Goal: Information Seeking & Learning: Learn about a topic

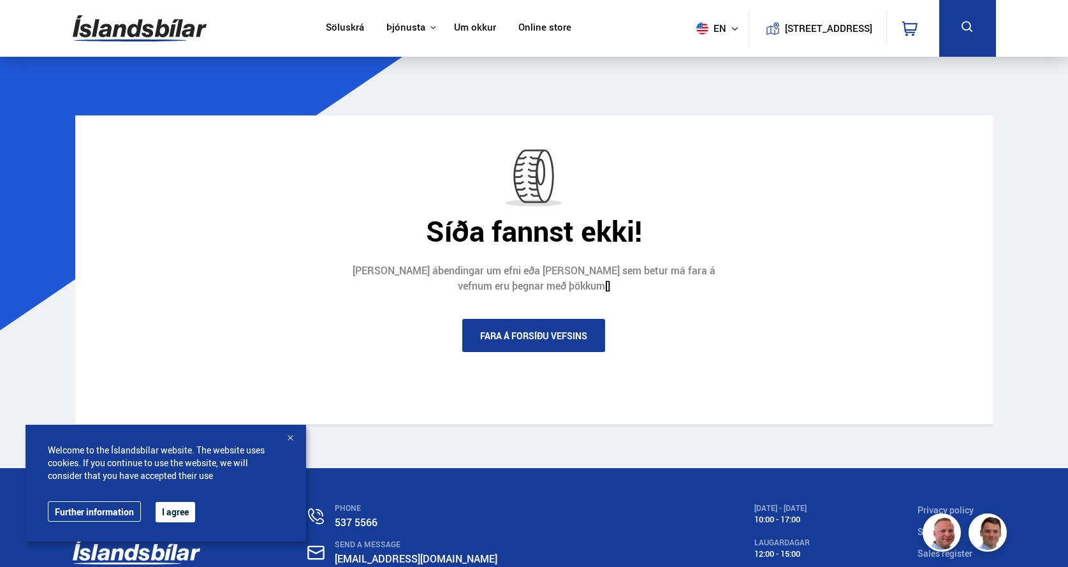
click at [520, 336] on link "Fara á forsíðu vefsins" at bounding box center [533, 335] width 143 height 33
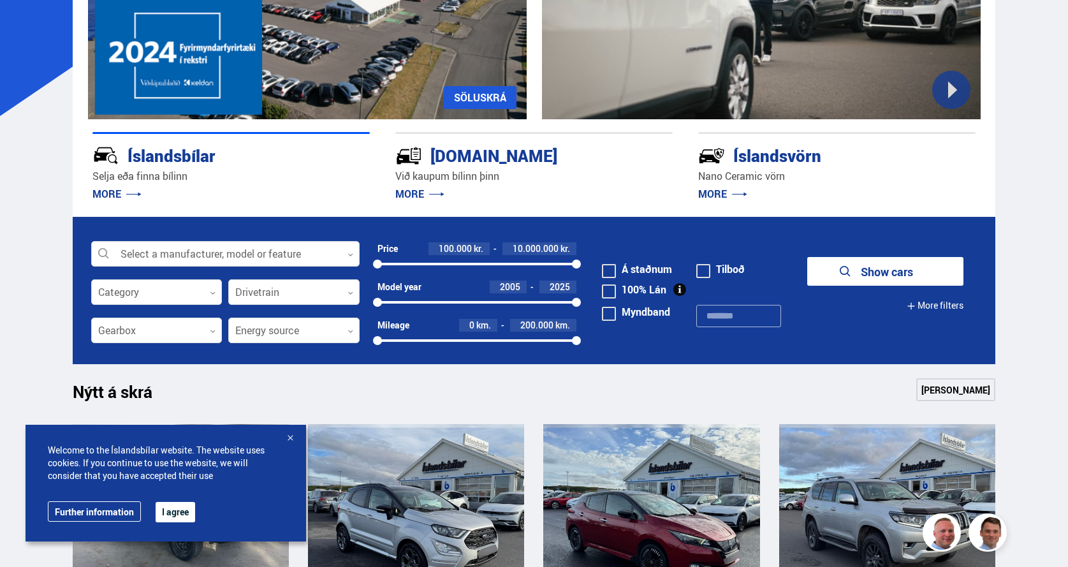
scroll to position [425, 0]
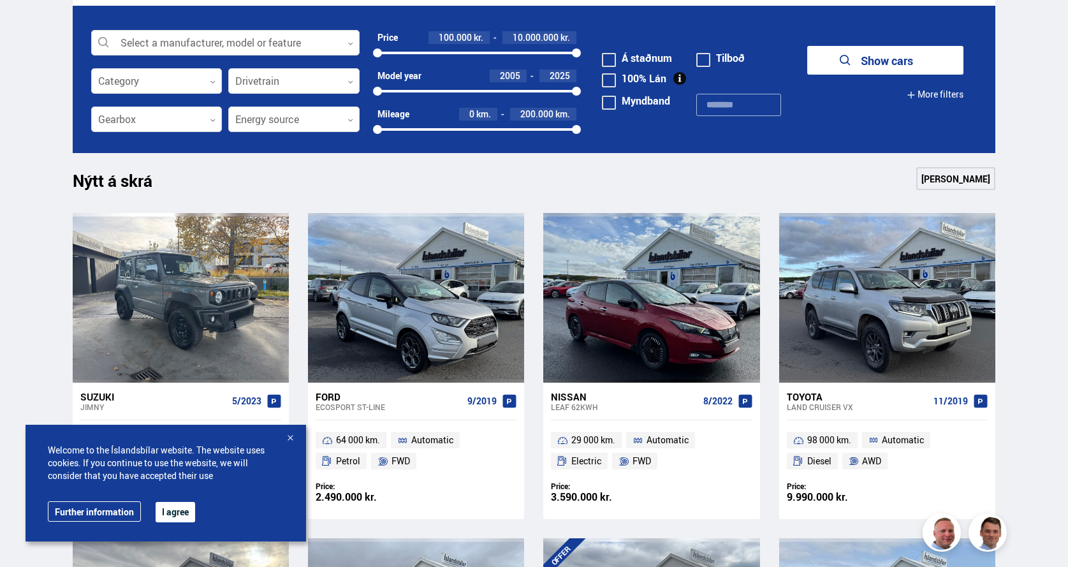
click at [290, 437] on div at bounding box center [290, 438] width 13 height 13
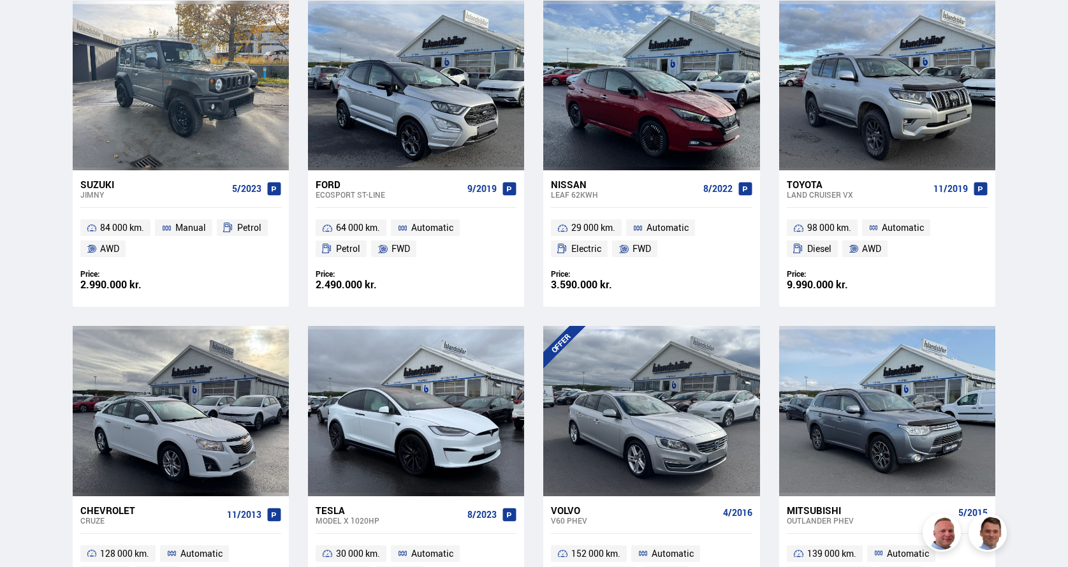
scroll to position [850, 0]
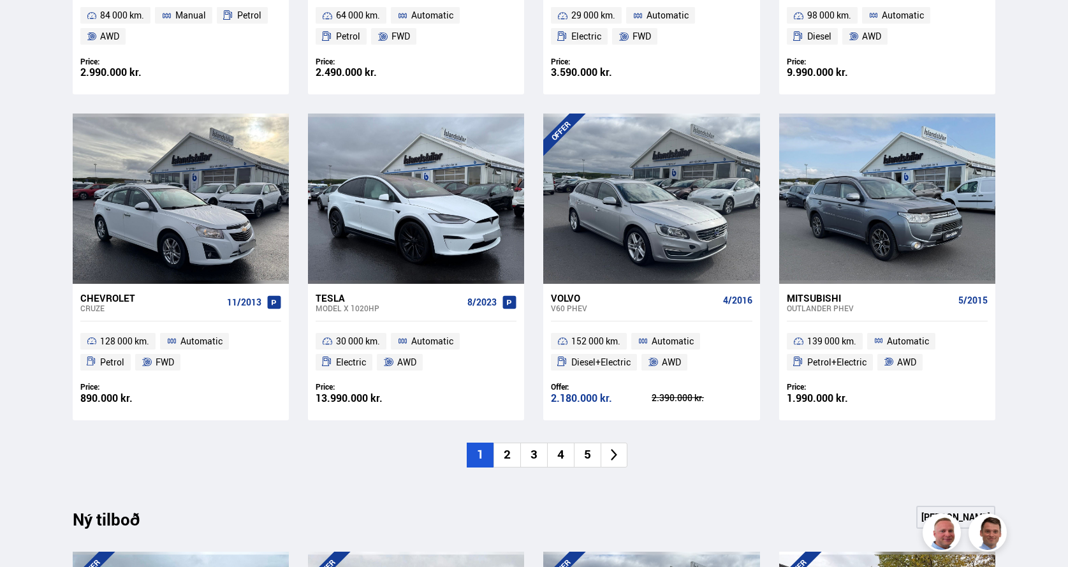
click at [508, 457] on li "2" at bounding box center [507, 455] width 27 height 25
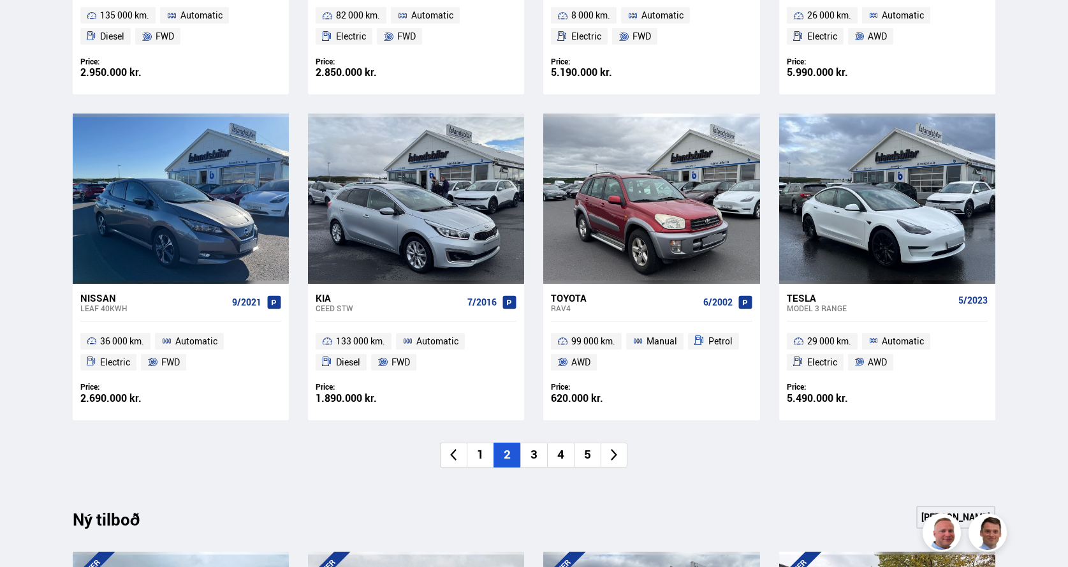
click at [534, 454] on li "3" at bounding box center [533, 455] width 27 height 25
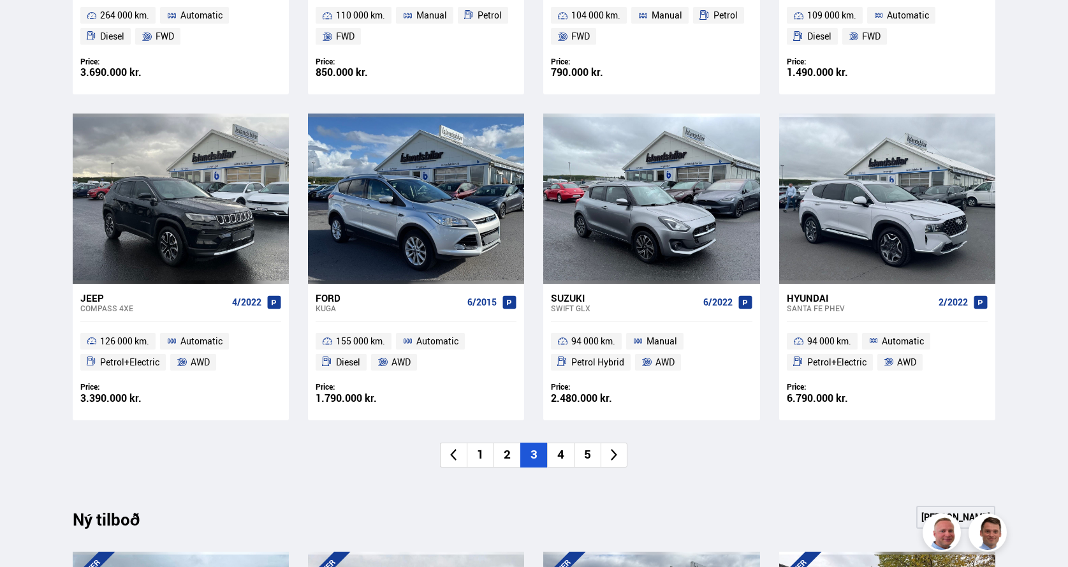
click at [561, 455] on li "4" at bounding box center [560, 455] width 27 height 25
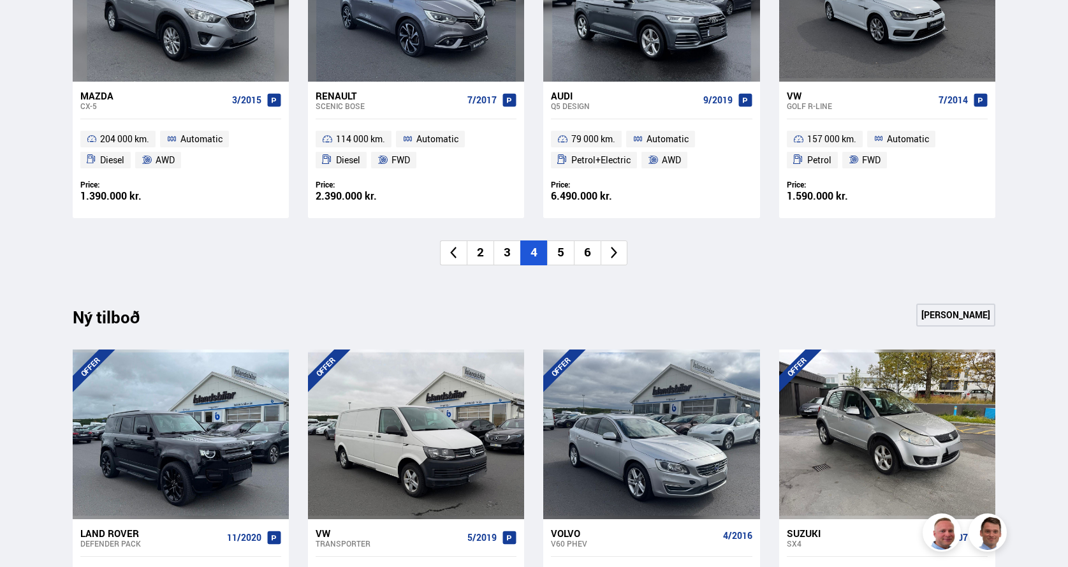
scroll to position [1063, 0]
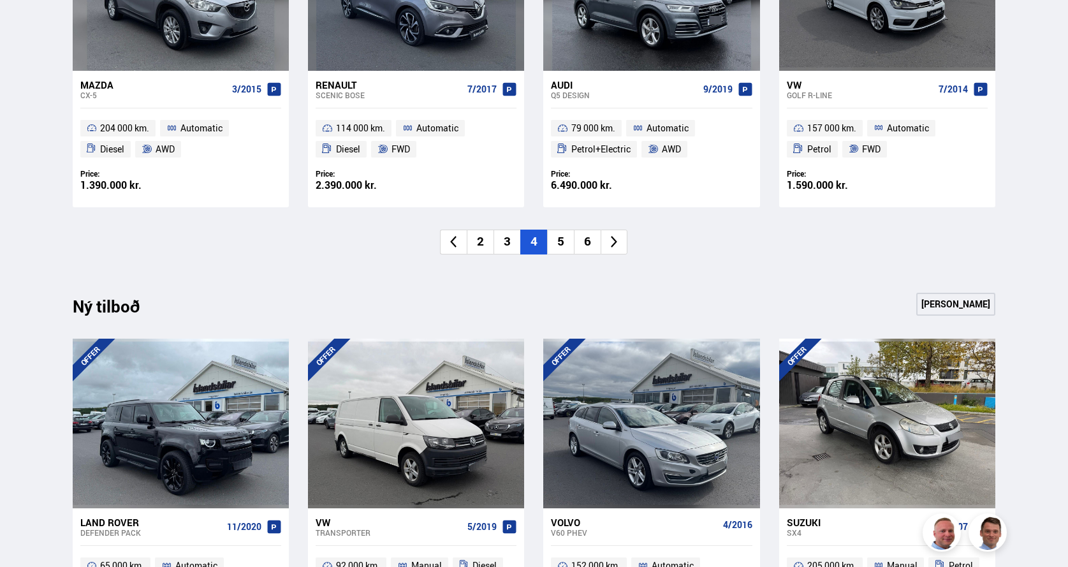
click at [562, 241] on li "5" at bounding box center [560, 242] width 27 height 25
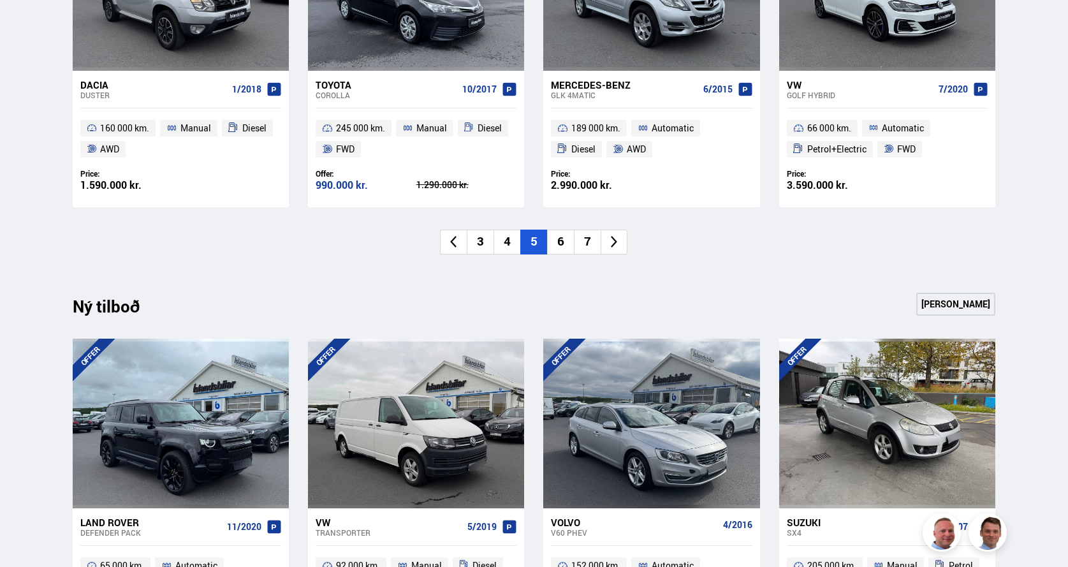
scroll to position [850, 0]
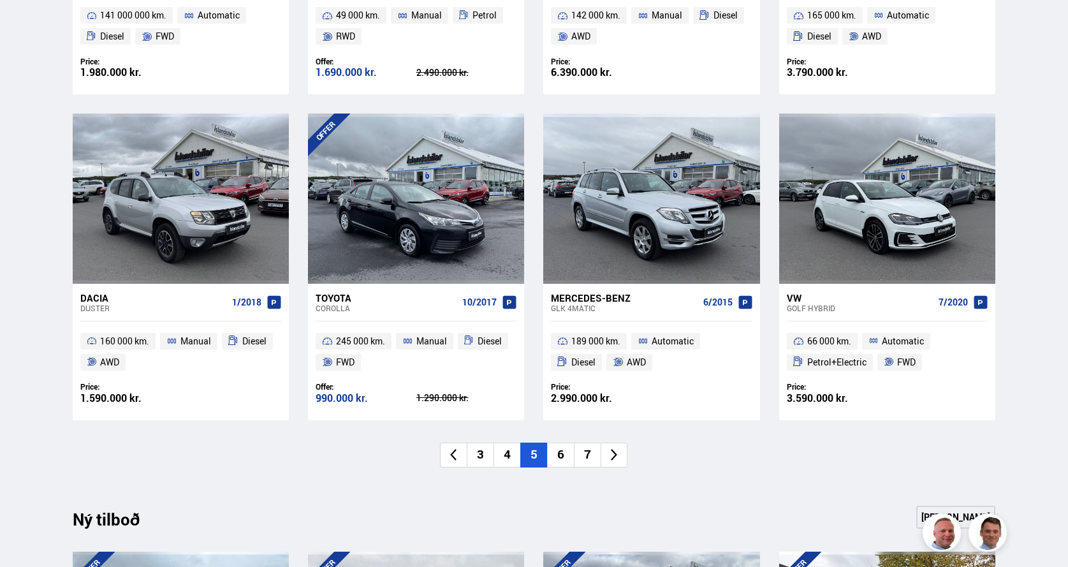
click at [561, 457] on li "6" at bounding box center [560, 455] width 27 height 25
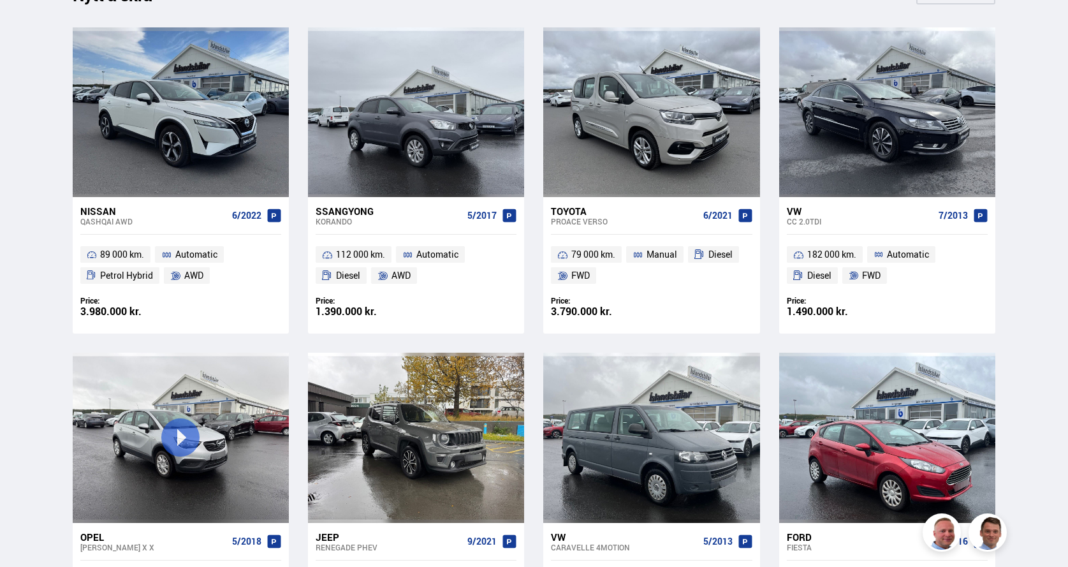
scroll to position [638, 0]
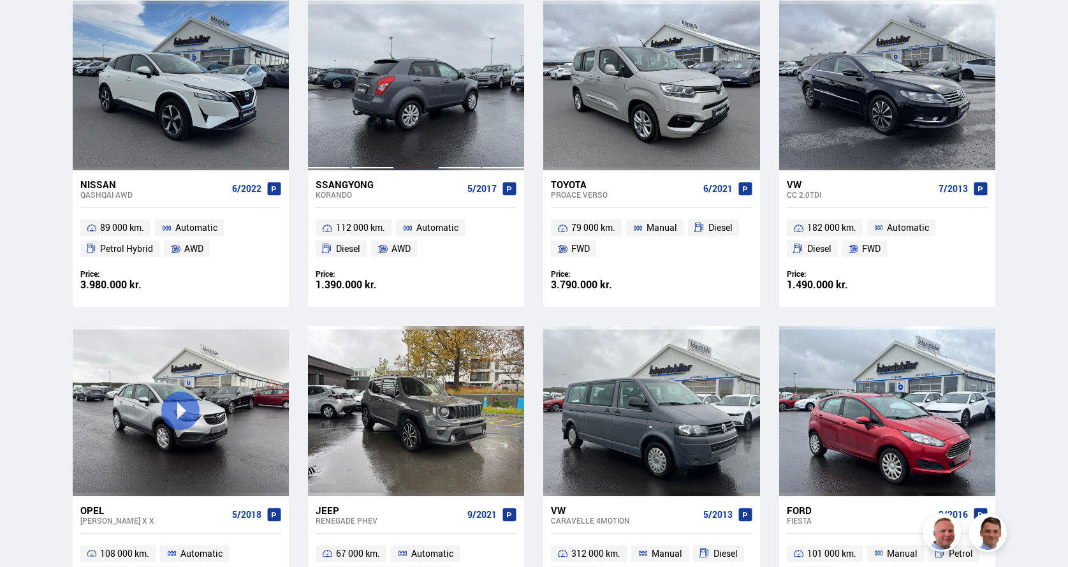
click at [413, 87] on div at bounding box center [415, 86] width 43 height 170
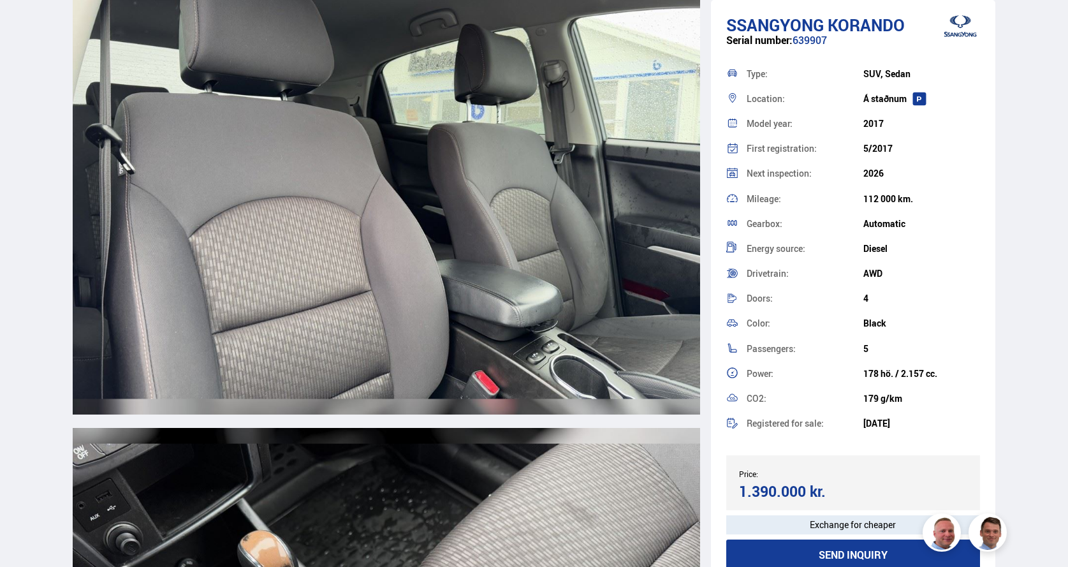
scroll to position [8504, 0]
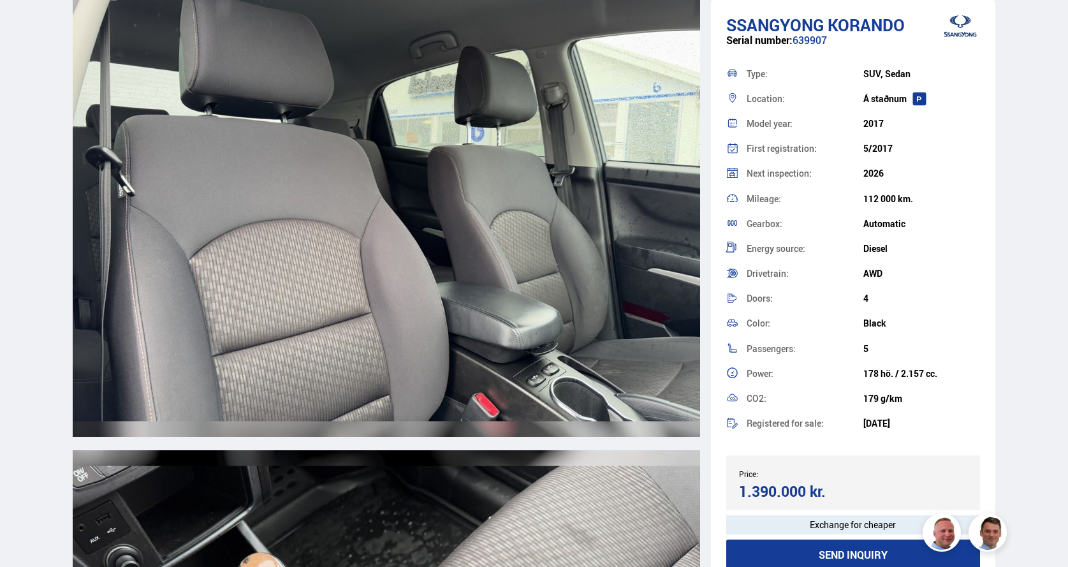
click at [648, 253] on img at bounding box center [387, 186] width 628 height 502
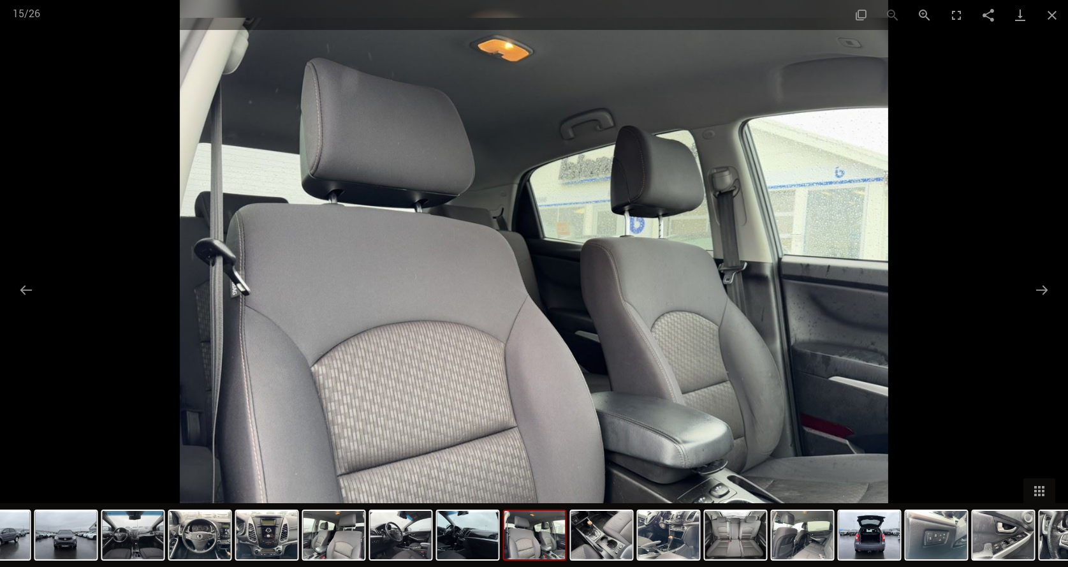
click at [784, 343] on img at bounding box center [534, 283] width 709 height 567
click at [1044, 289] on button "Next slide" at bounding box center [1042, 289] width 27 height 25
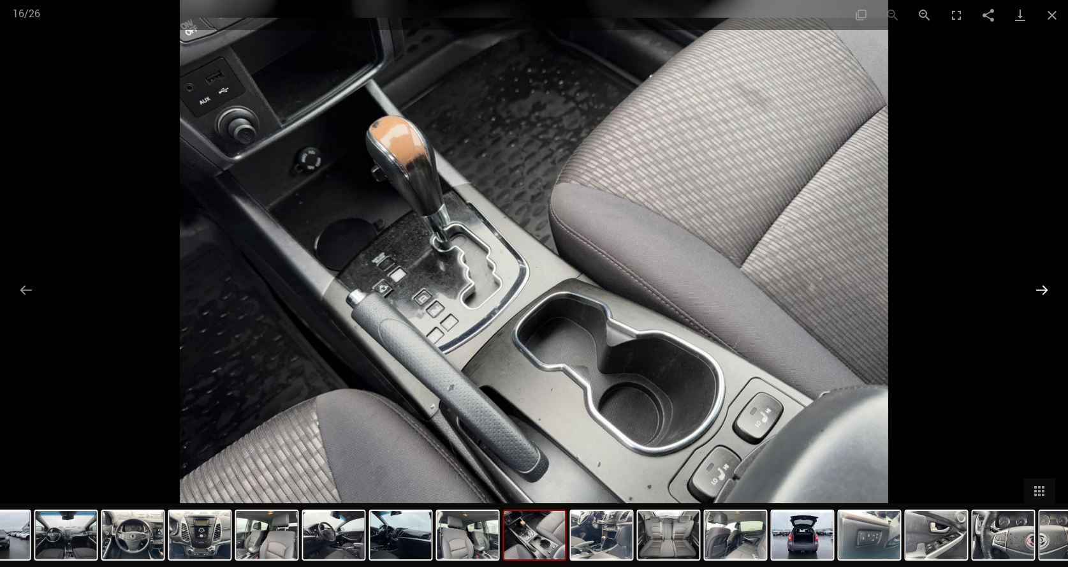
click at [1042, 290] on button "Next slide" at bounding box center [1042, 289] width 27 height 25
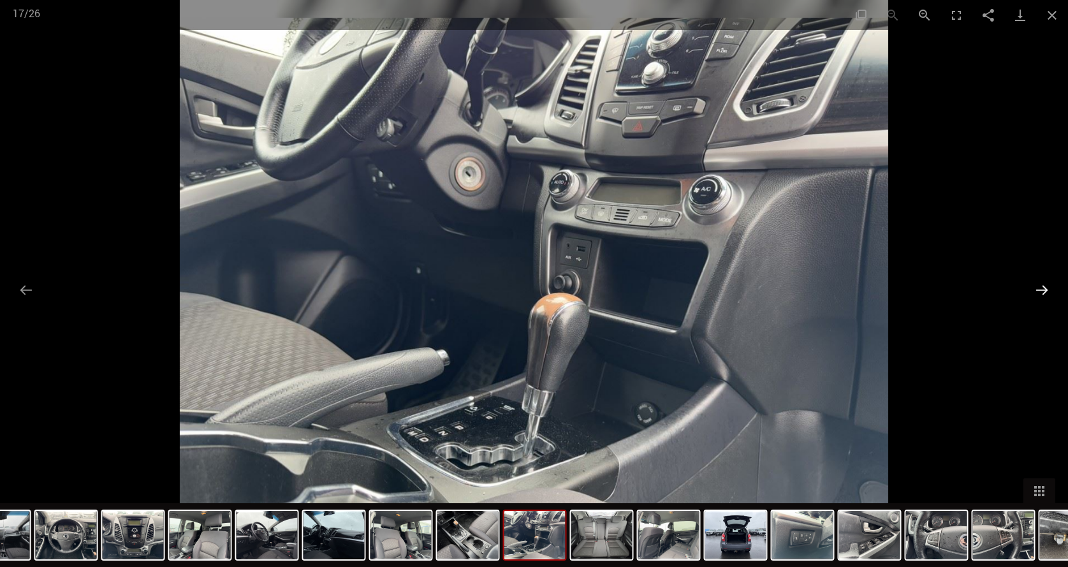
click at [1041, 281] on button "Next slide" at bounding box center [1042, 289] width 27 height 25
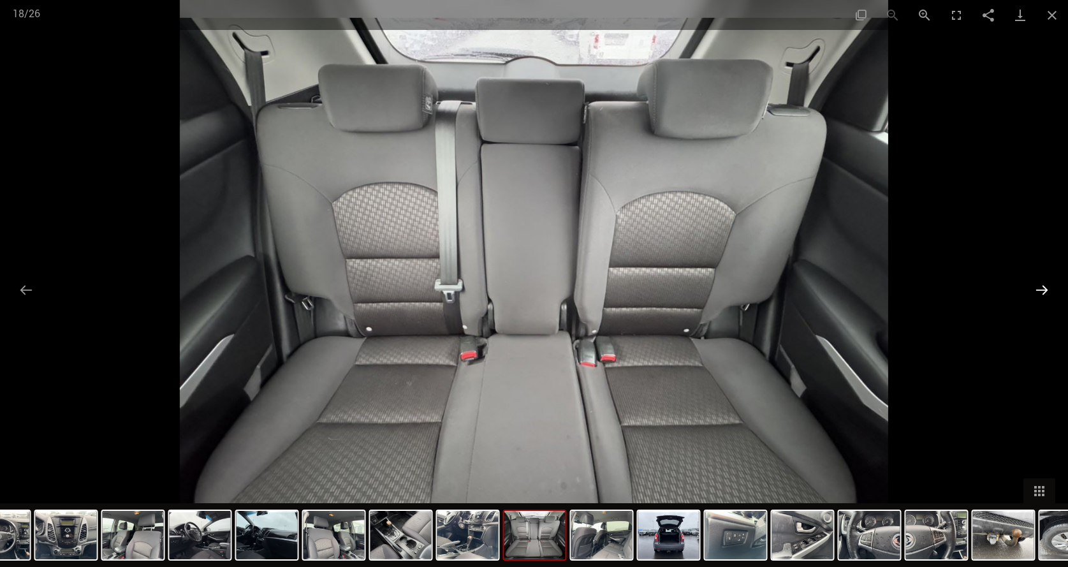
click at [1040, 288] on button "Next slide" at bounding box center [1042, 289] width 27 height 25
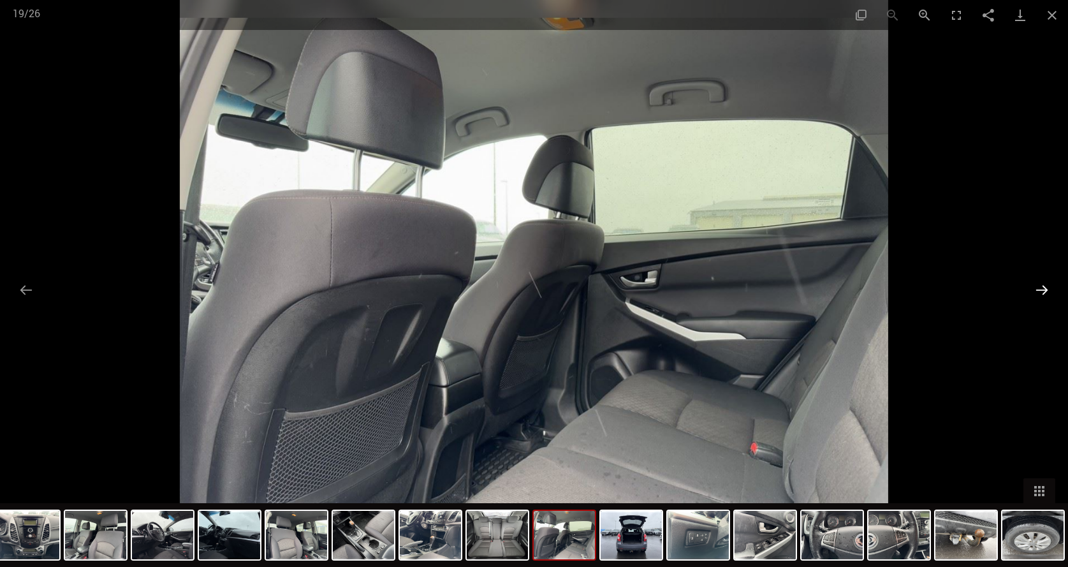
click at [1040, 288] on button "Next slide" at bounding box center [1042, 289] width 27 height 25
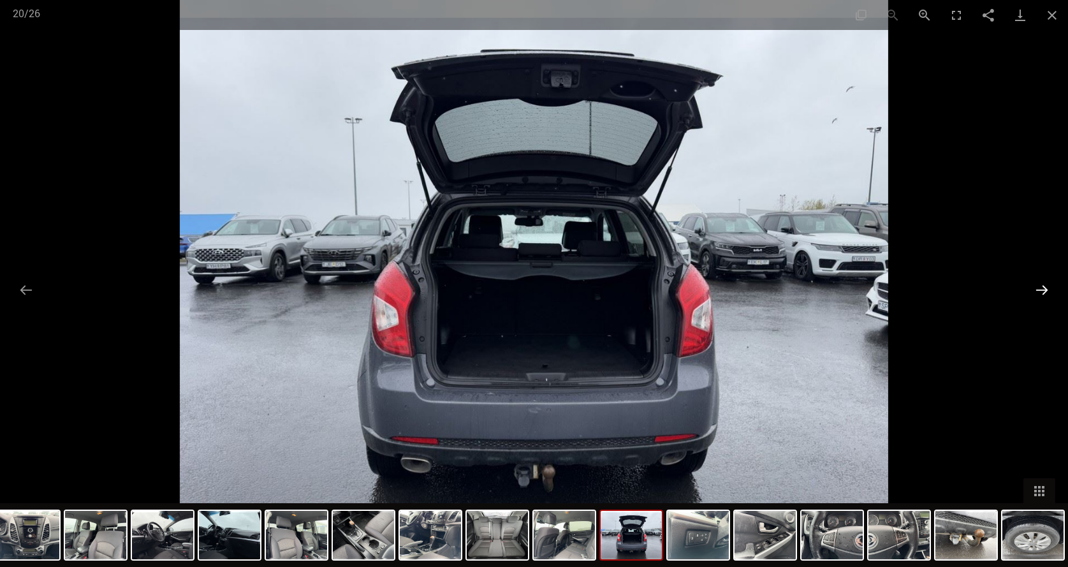
click at [1040, 288] on button "Next slide" at bounding box center [1042, 289] width 27 height 25
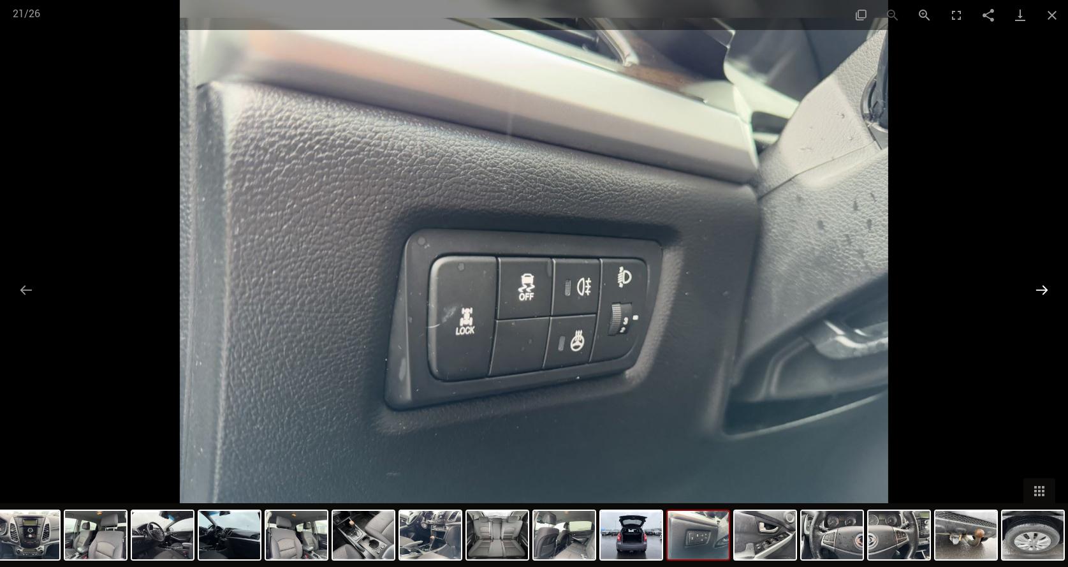
click at [1040, 288] on button "Next slide" at bounding box center [1042, 289] width 27 height 25
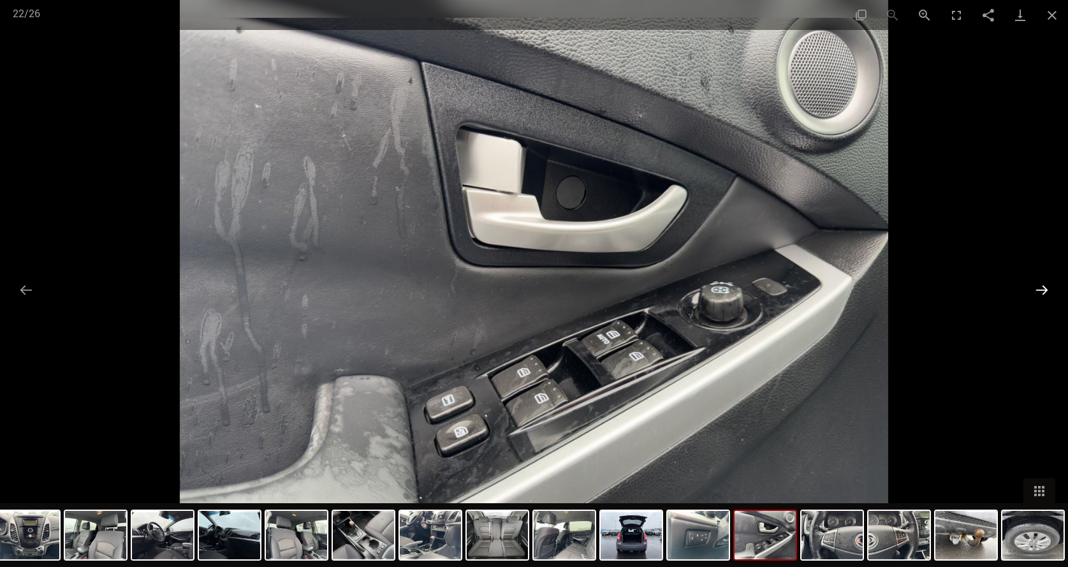
click at [1040, 288] on button "Next slide" at bounding box center [1042, 289] width 27 height 25
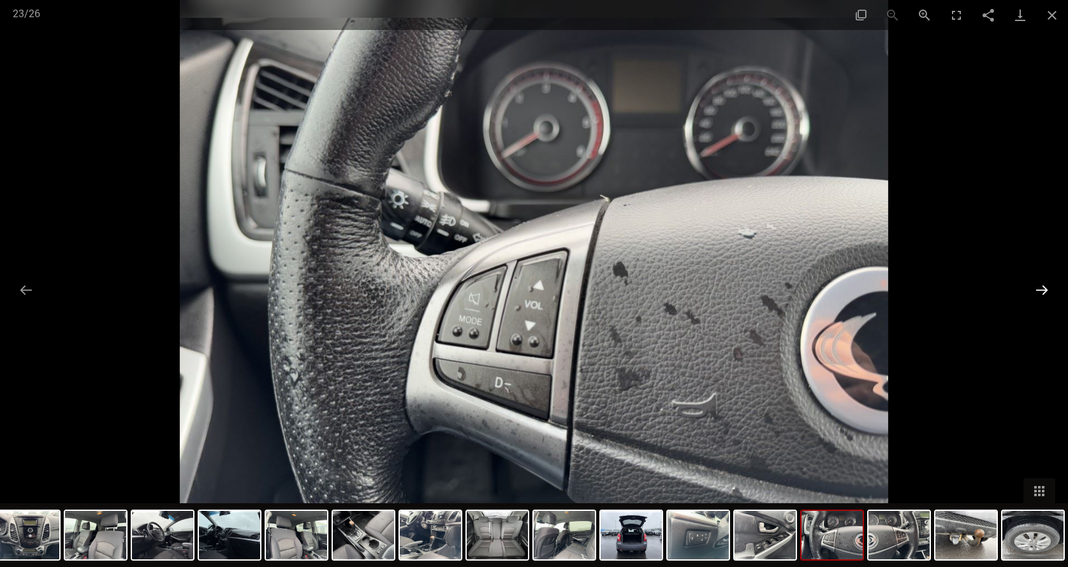
click at [1040, 288] on button "Next slide" at bounding box center [1042, 289] width 27 height 25
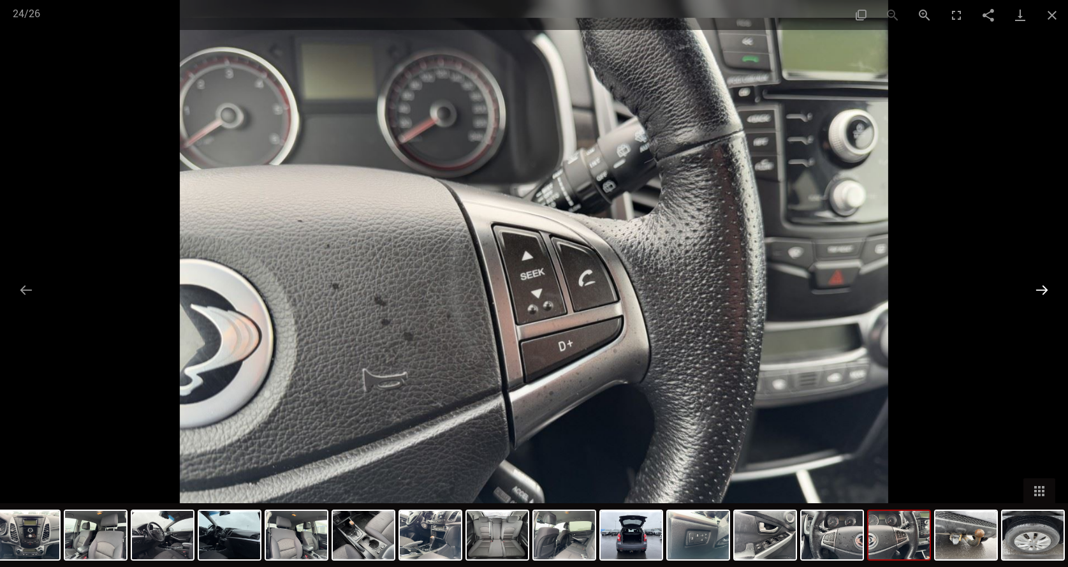
click at [1040, 288] on button "Next slide" at bounding box center [1042, 289] width 27 height 25
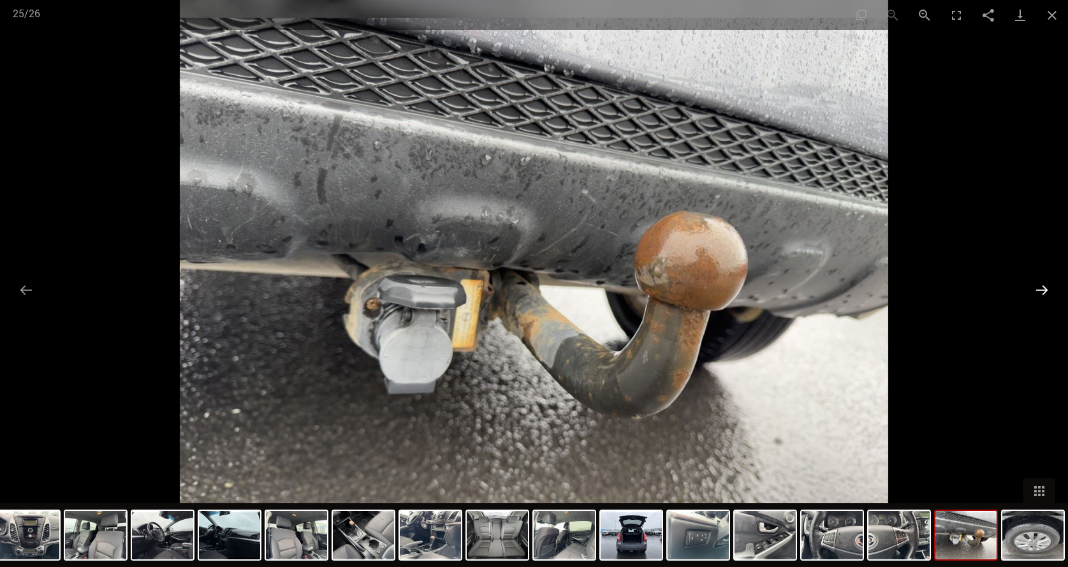
click at [1040, 288] on button "Next slide" at bounding box center [1042, 289] width 27 height 25
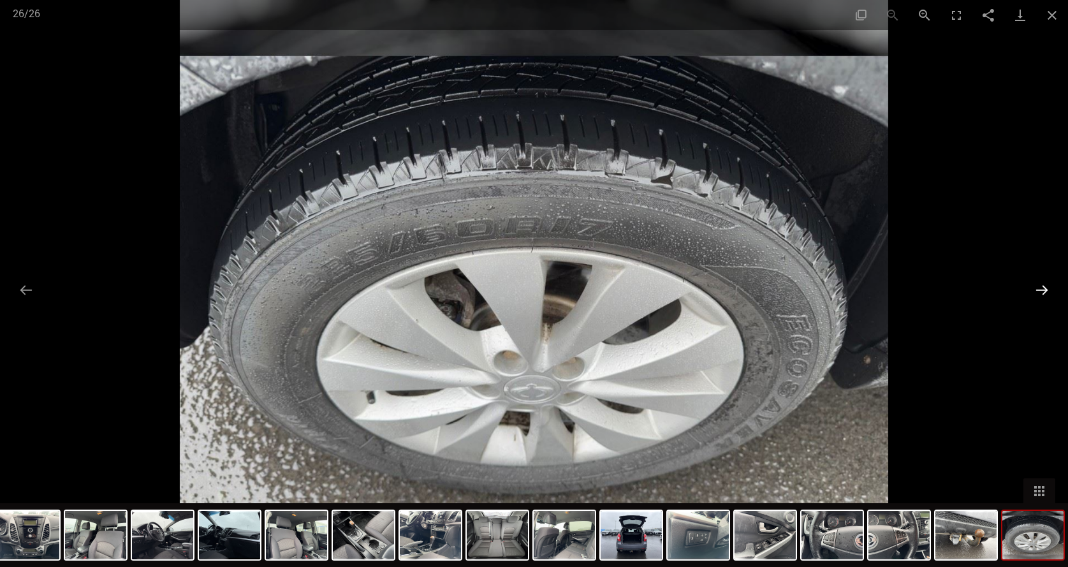
click at [1040, 288] on button "Next slide" at bounding box center [1042, 289] width 27 height 25
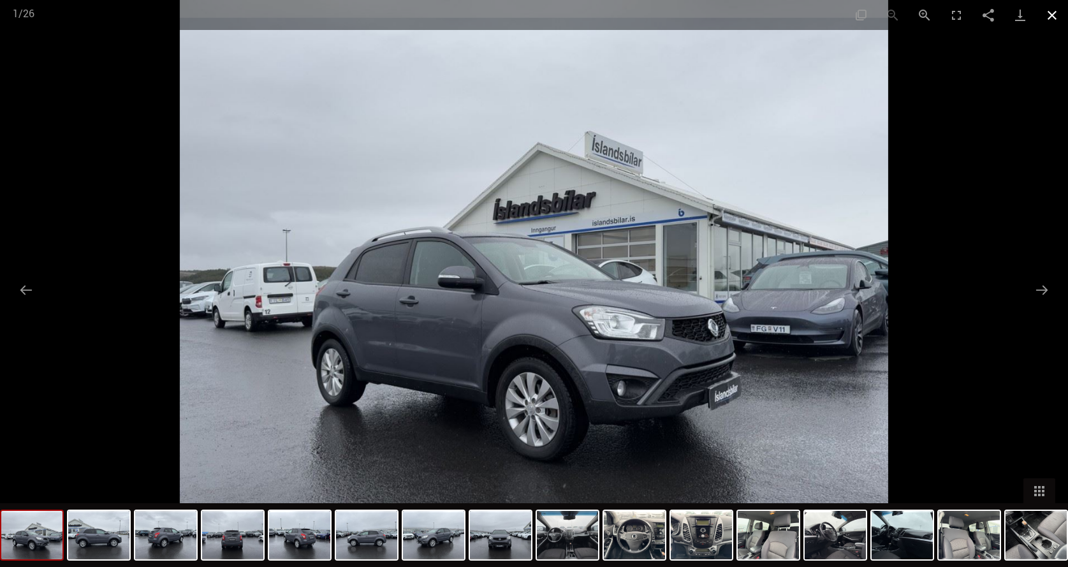
click at [1052, 12] on button "Close gallery" at bounding box center [1052, 15] width 32 height 30
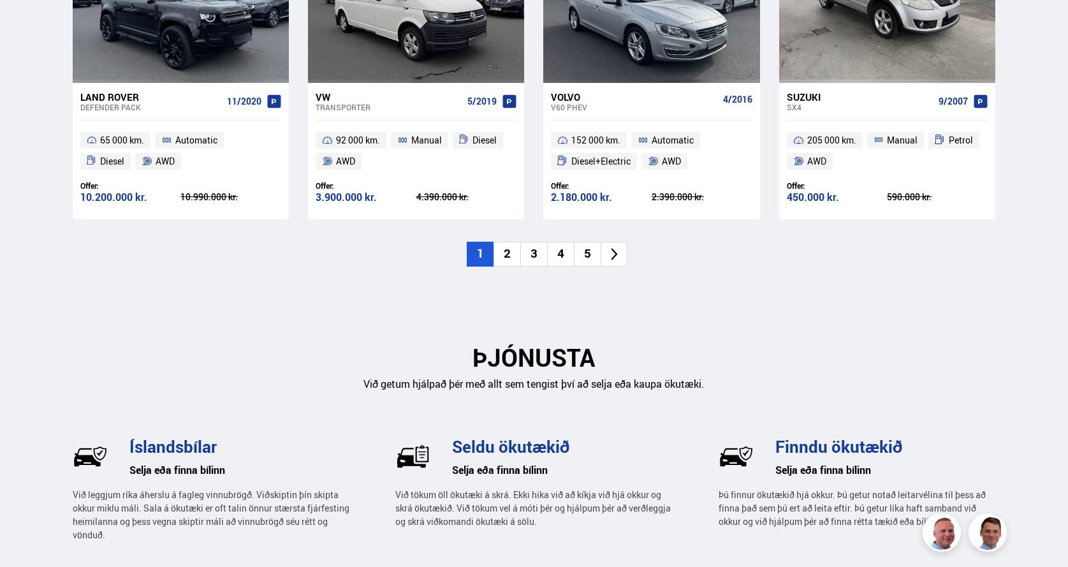
scroll to position [1063, 0]
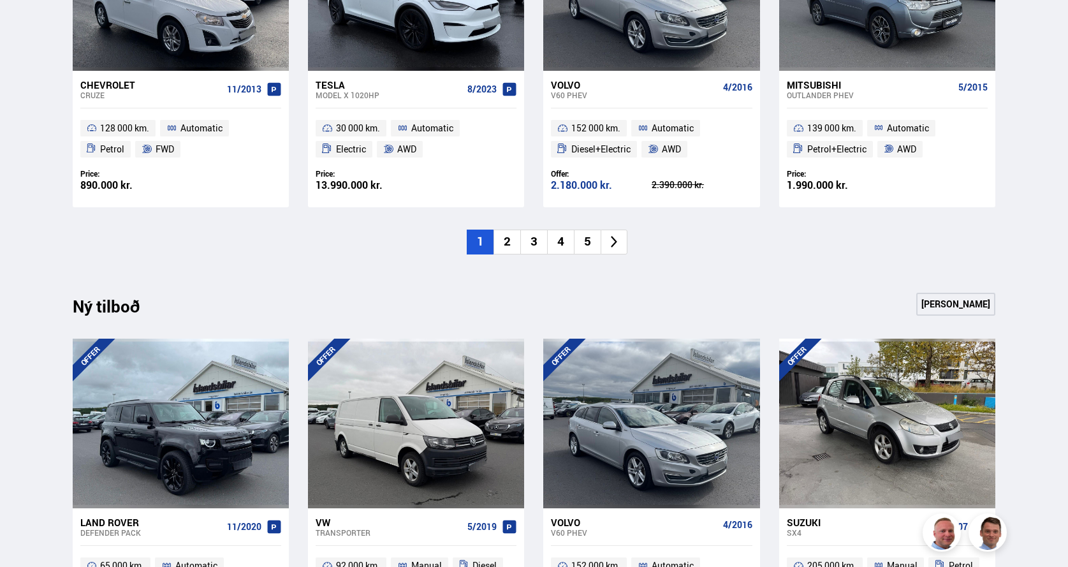
click at [585, 240] on li "5" at bounding box center [587, 242] width 27 height 25
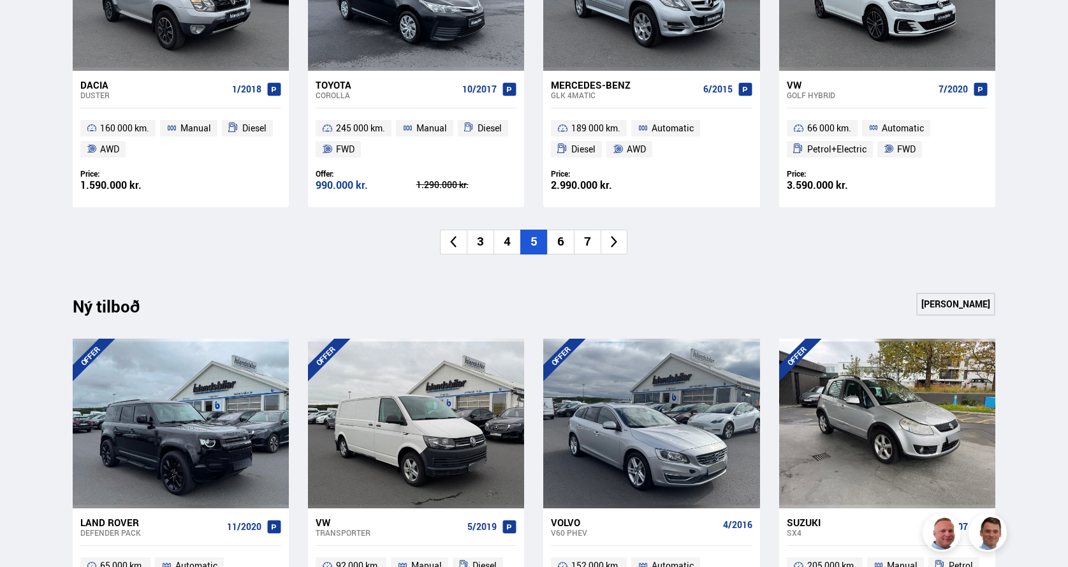
click at [564, 243] on li "6" at bounding box center [560, 242] width 27 height 25
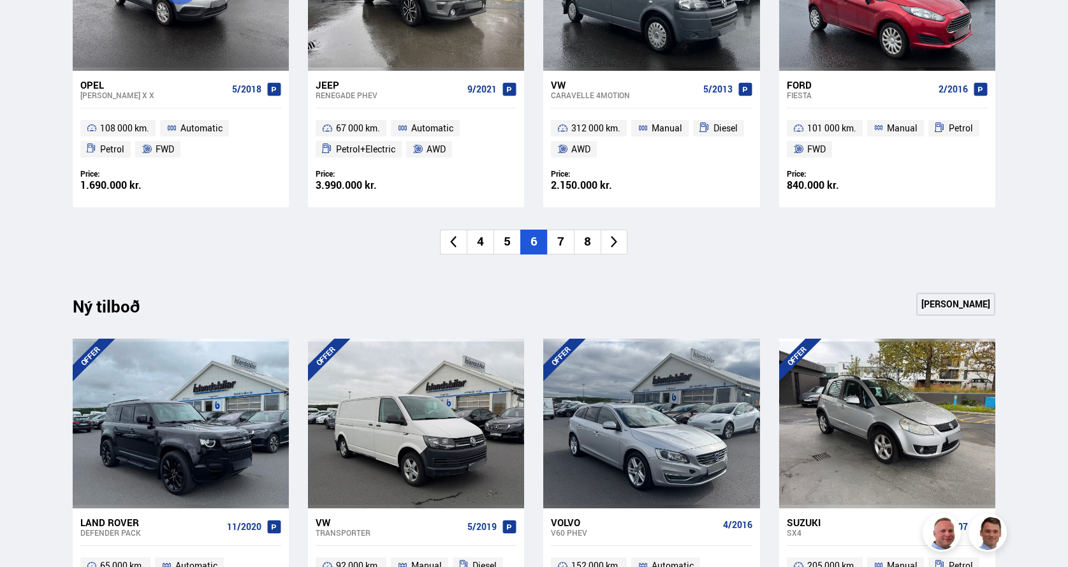
click at [563, 238] on li "7" at bounding box center [560, 242] width 27 height 25
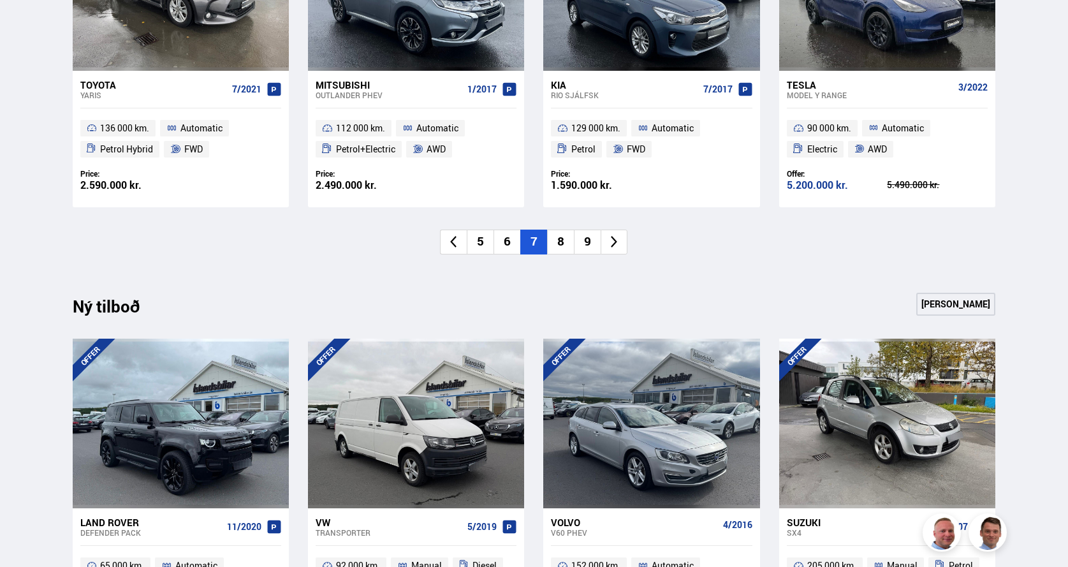
click at [561, 240] on li "8" at bounding box center [560, 242] width 27 height 25
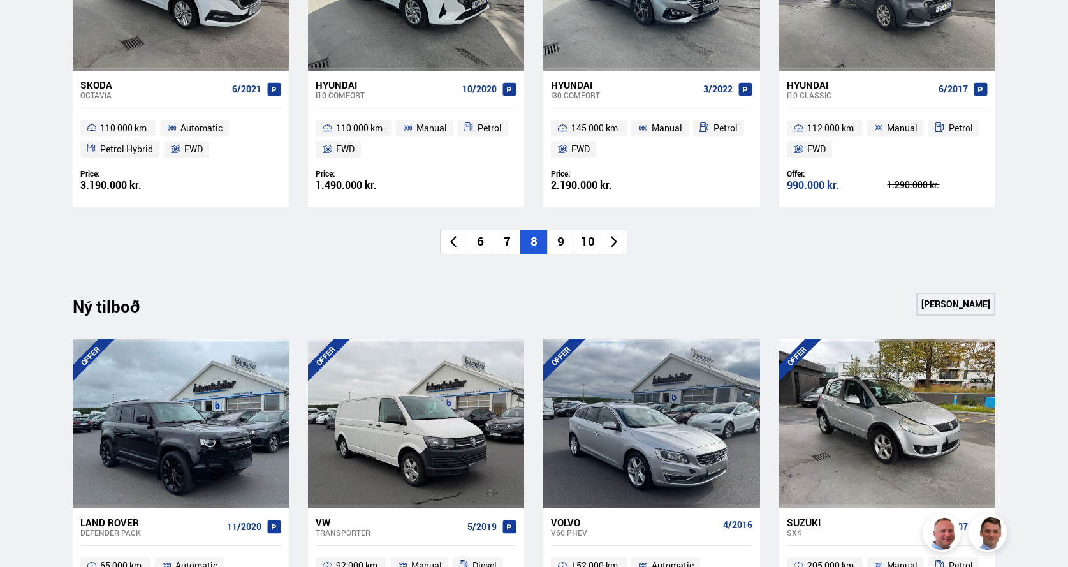
click at [560, 239] on li "9" at bounding box center [560, 242] width 27 height 25
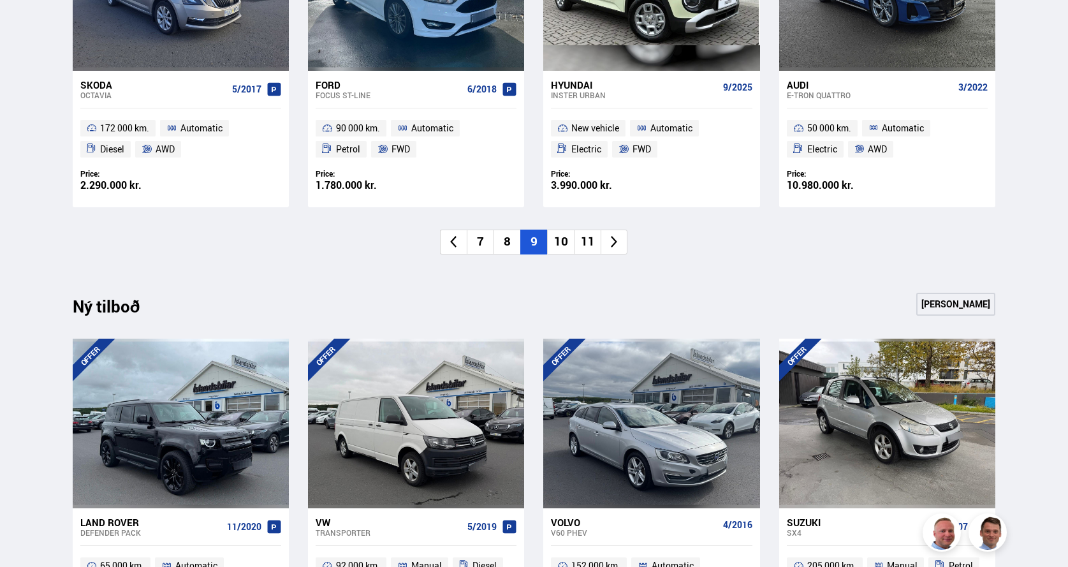
click at [561, 239] on li "10" at bounding box center [560, 242] width 27 height 25
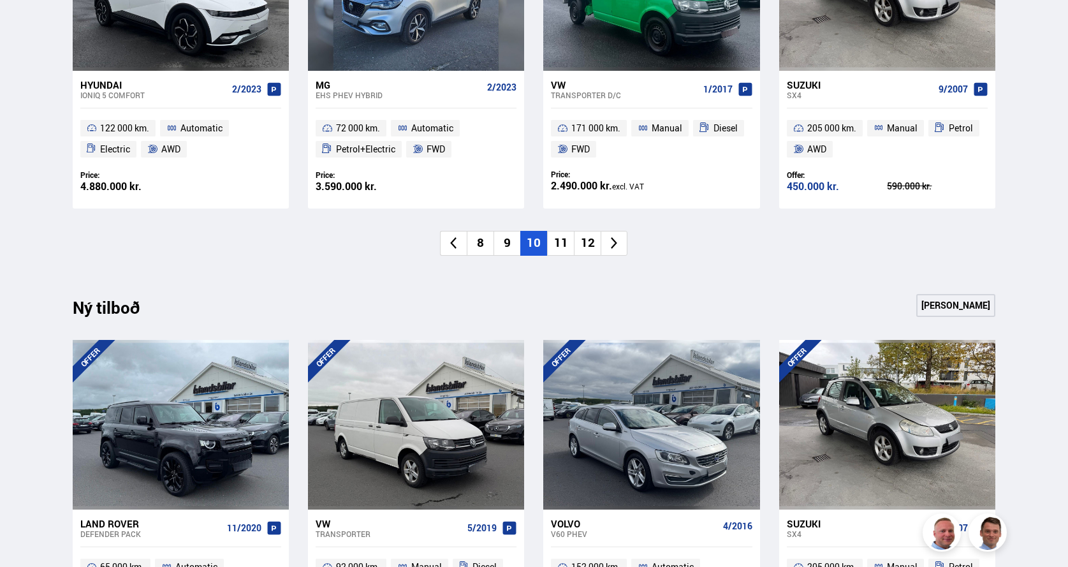
click at [559, 239] on li "11" at bounding box center [560, 243] width 27 height 25
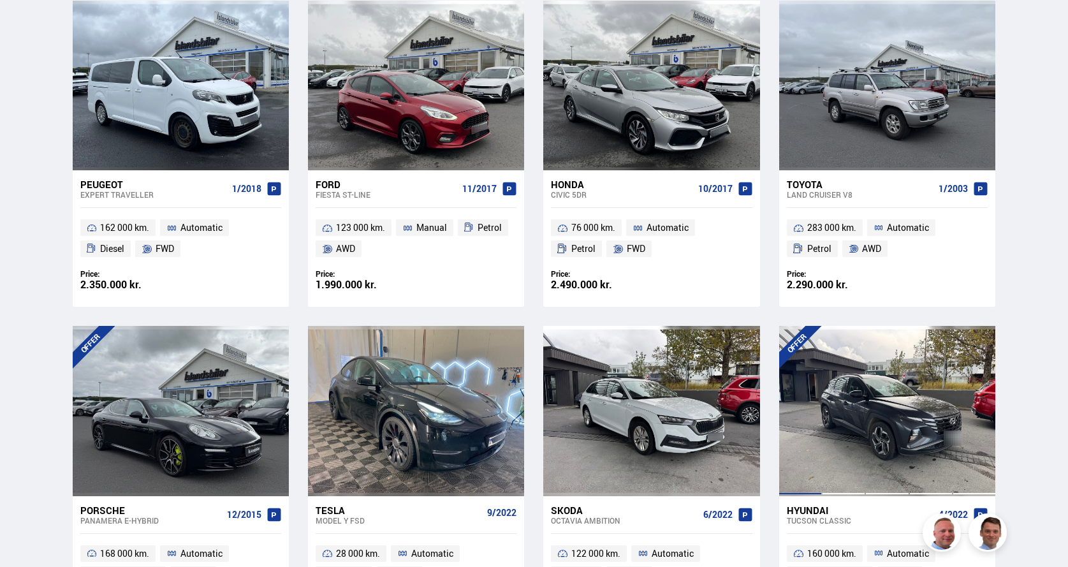
scroll to position [851, 0]
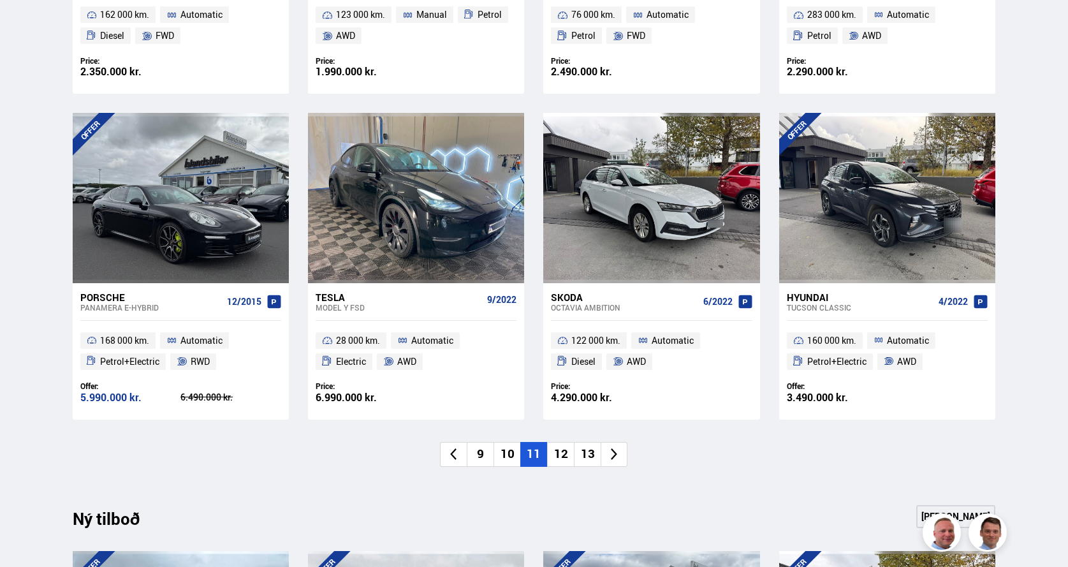
click at [563, 454] on li "12" at bounding box center [560, 454] width 27 height 25
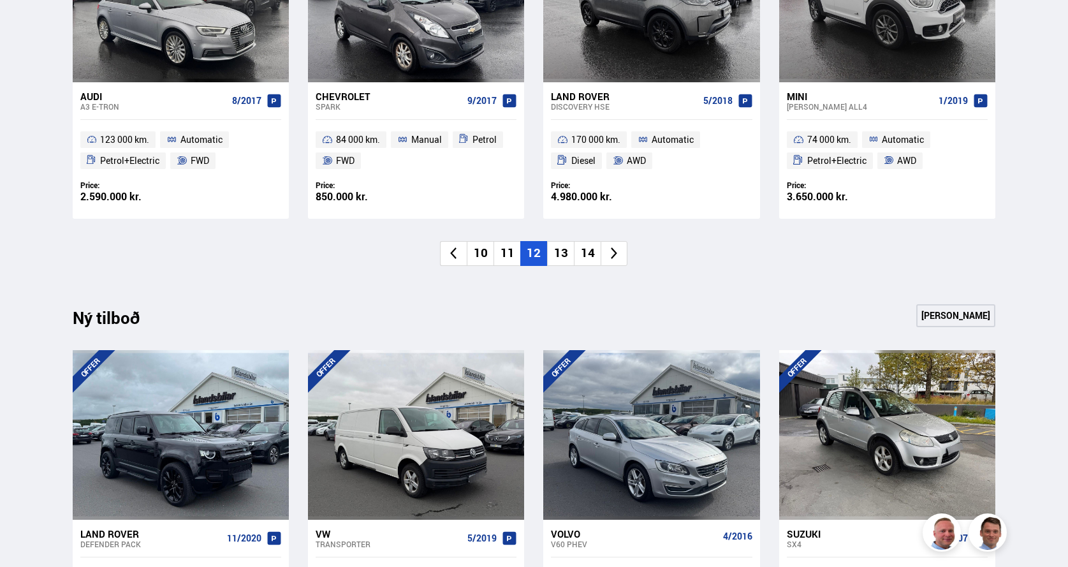
scroll to position [1063, 0]
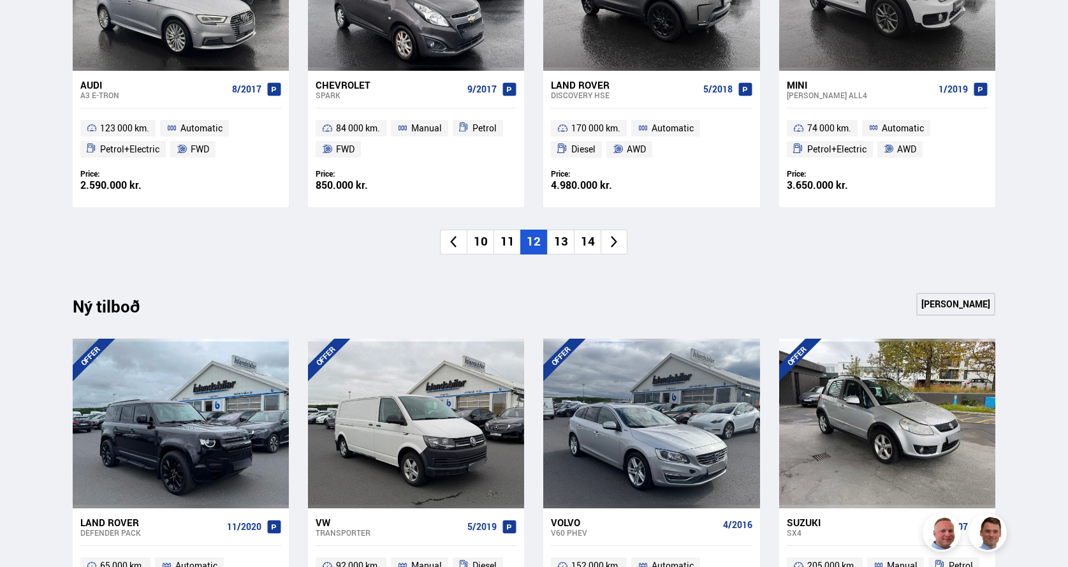
click at [563, 239] on li "13" at bounding box center [560, 242] width 27 height 25
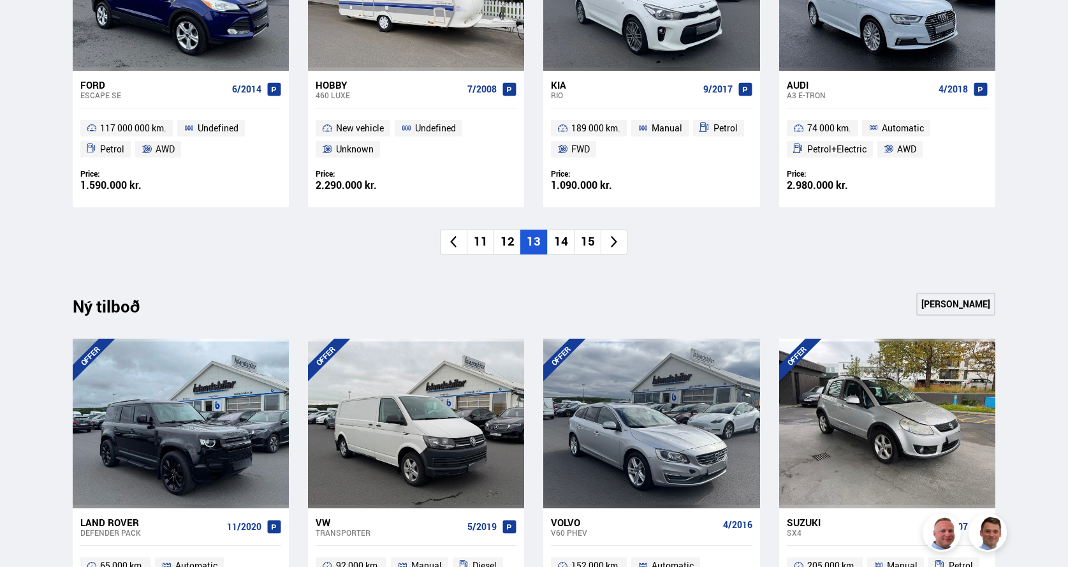
click at [562, 242] on li "14" at bounding box center [560, 242] width 27 height 25
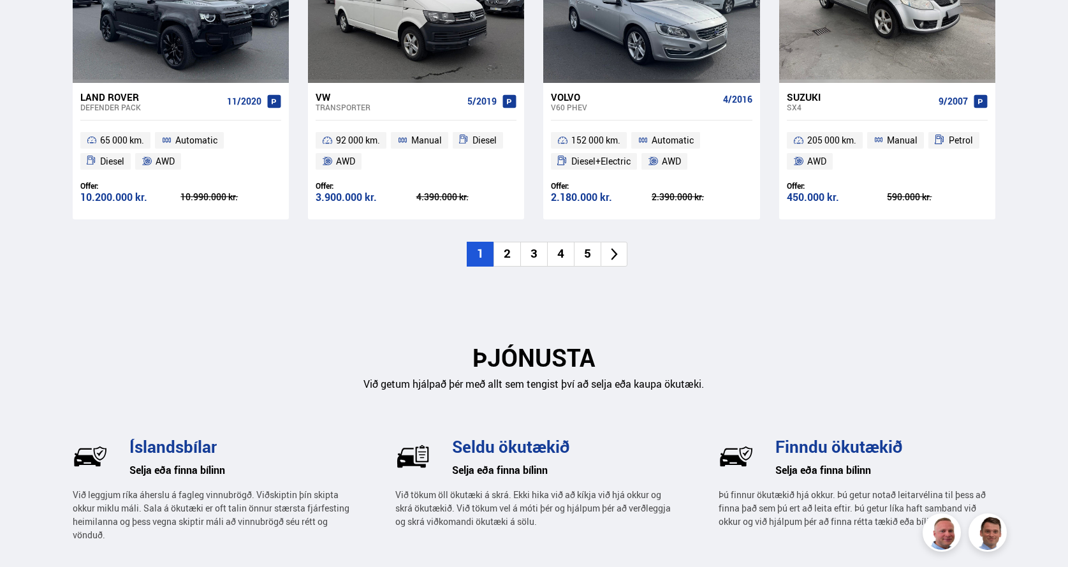
scroll to position [1276, 0]
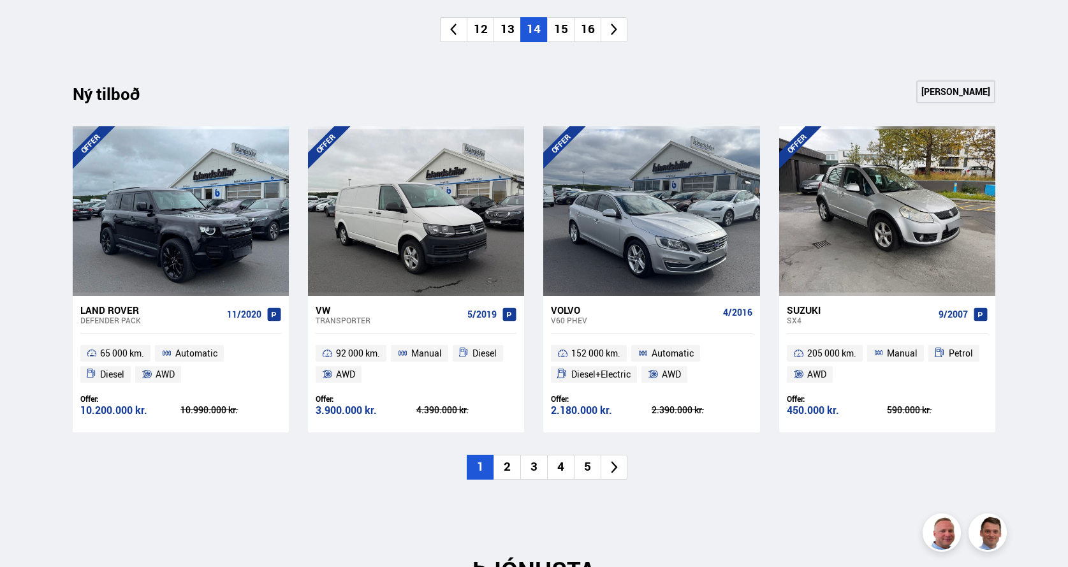
click at [510, 469] on li "2" at bounding box center [507, 467] width 27 height 25
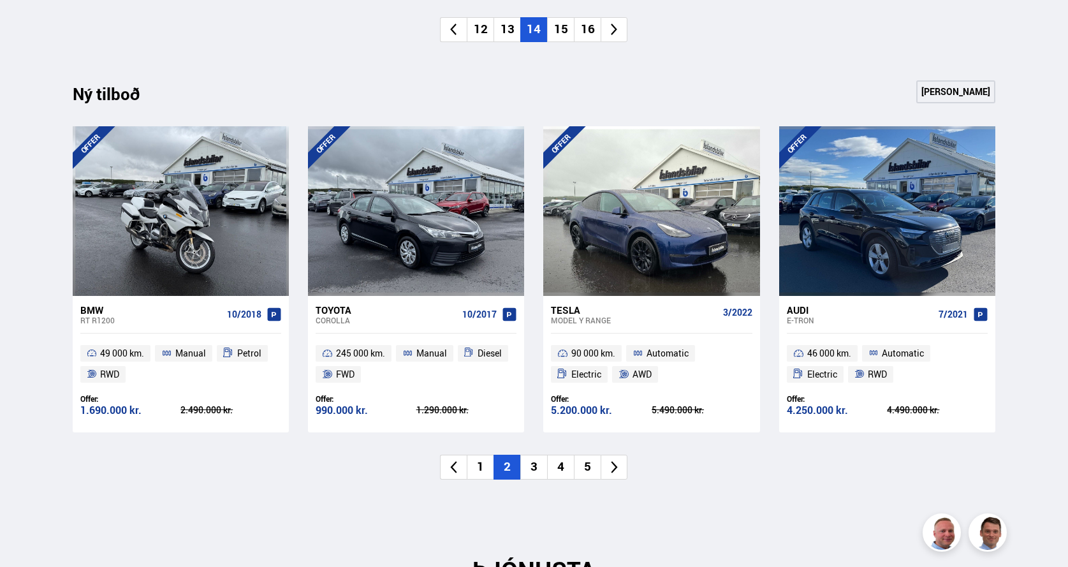
click at [529, 465] on li "3" at bounding box center [533, 467] width 27 height 25
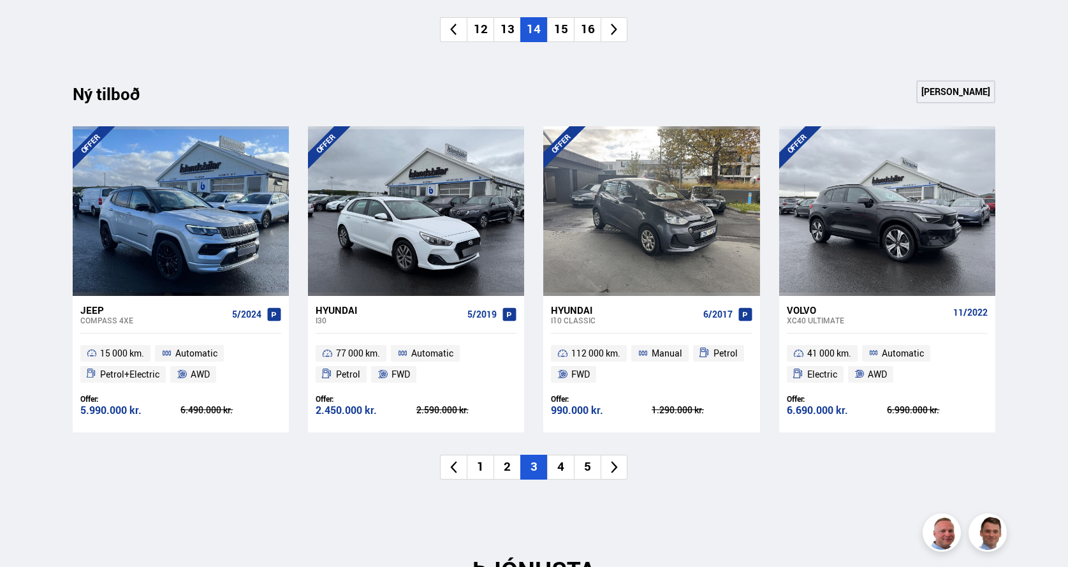
click at [563, 467] on li "4" at bounding box center [560, 467] width 27 height 25
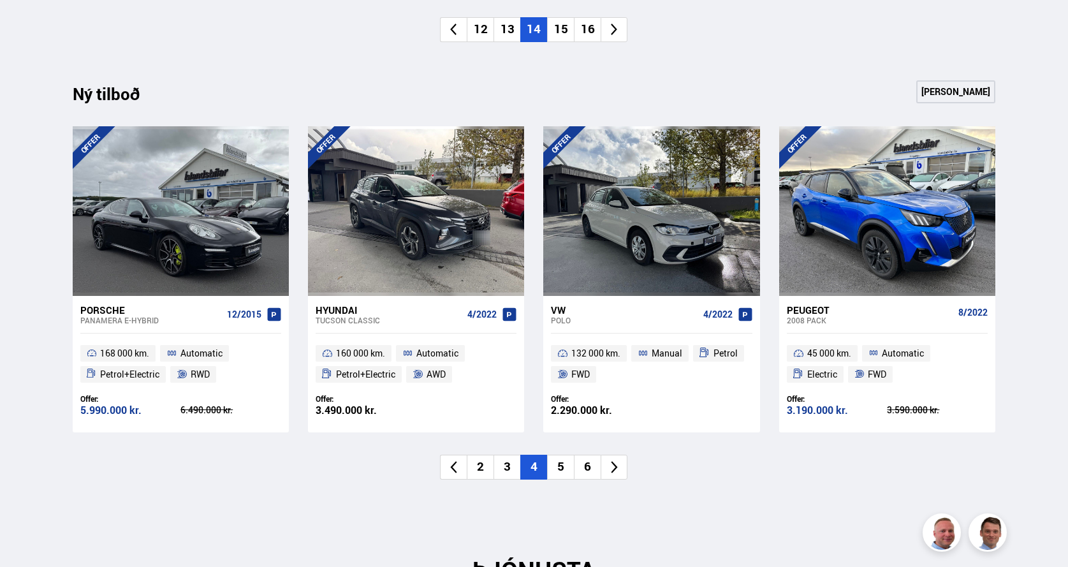
click at [564, 465] on li "5" at bounding box center [560, 467] width 27 height 25
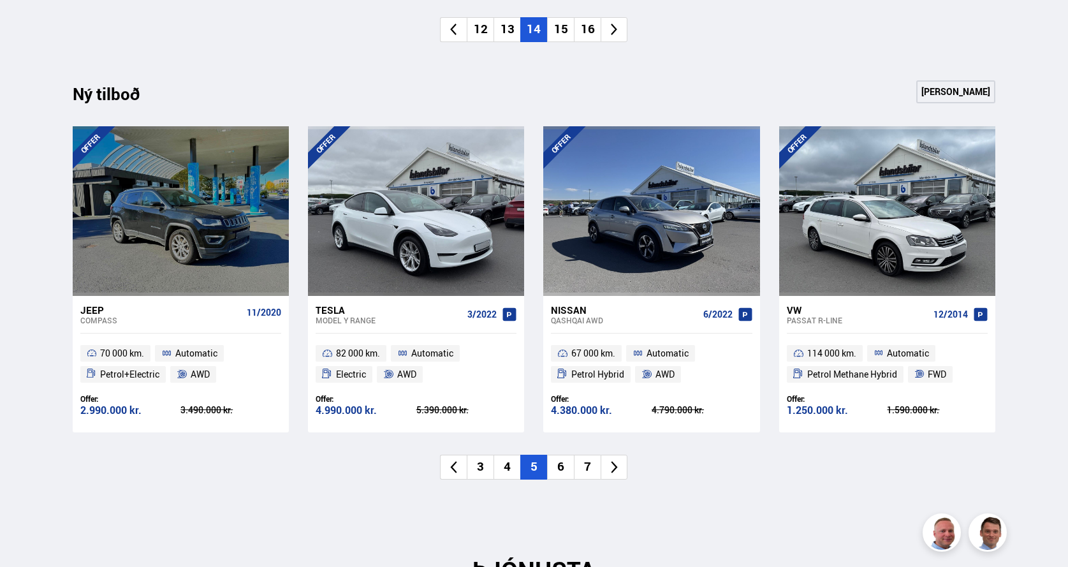
click at [564, 467] on li "6" at bounding box center [560, 467] width 27 height 25
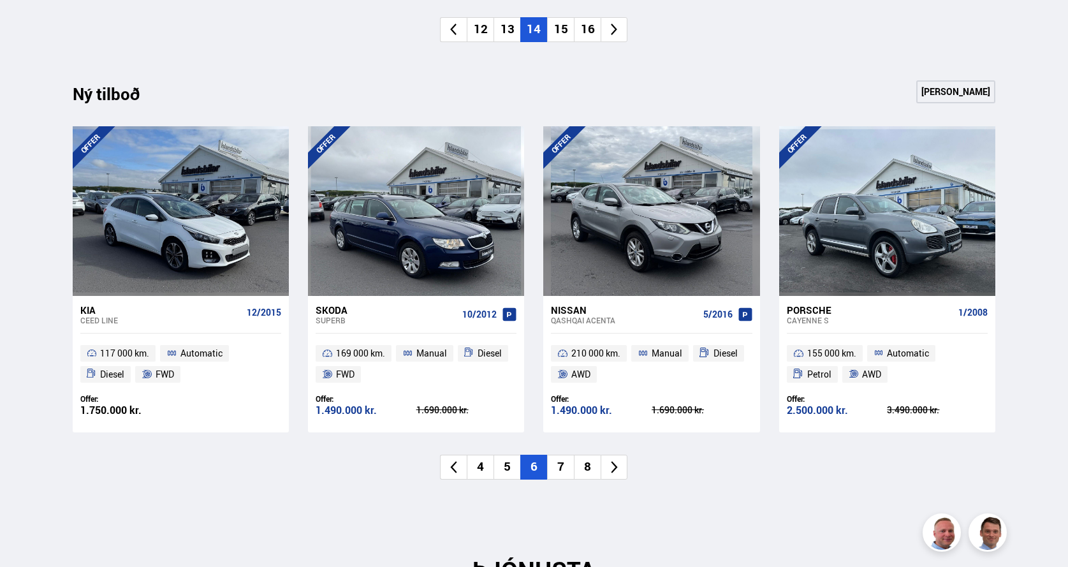
click at [560, 466] on li "7" at bounding box center [560, 467] width 27 height 25
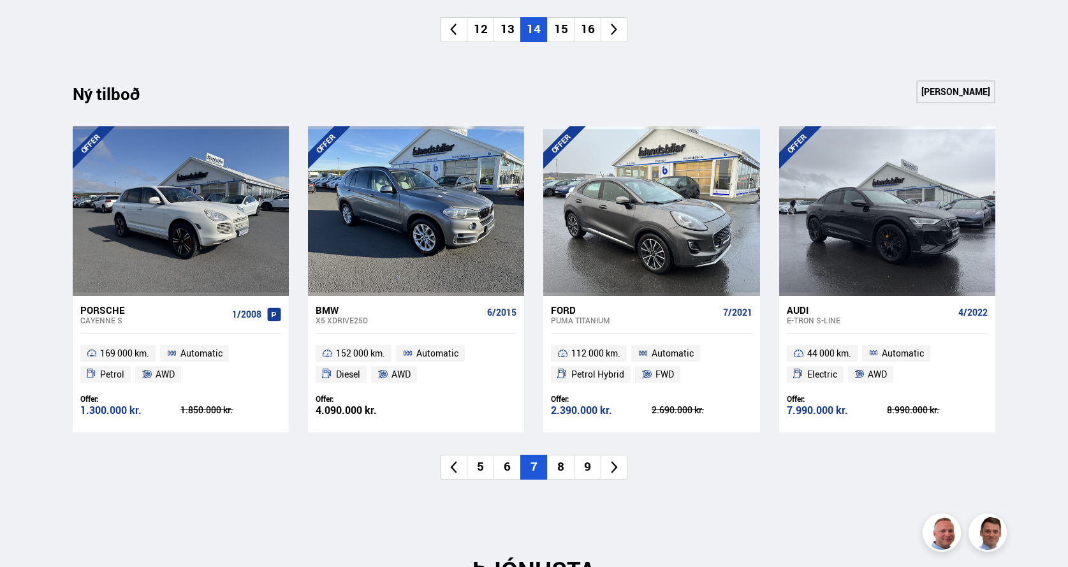
click at [563, 466] on li "8" at bounding box center [560, 467] width 27 height 25
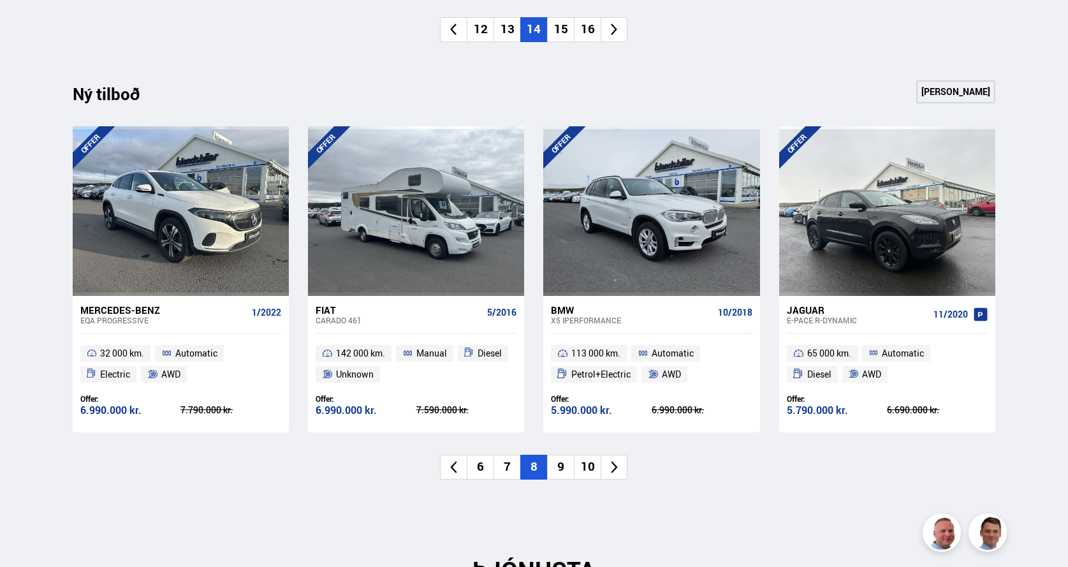
click at [563, 466] on li "9" at bounding box center [560, 467] width 27 height 25
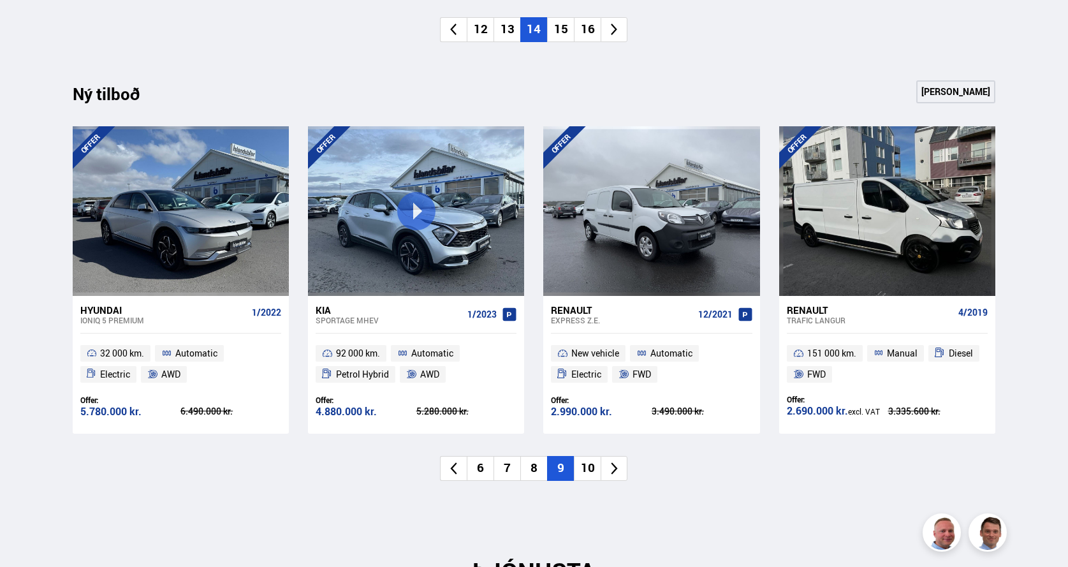
click at [593, 464] on li "10" at bounding box center [587, 468] width 27 height 25
